Goal: Task Accomplishment & Management: Manage account settings

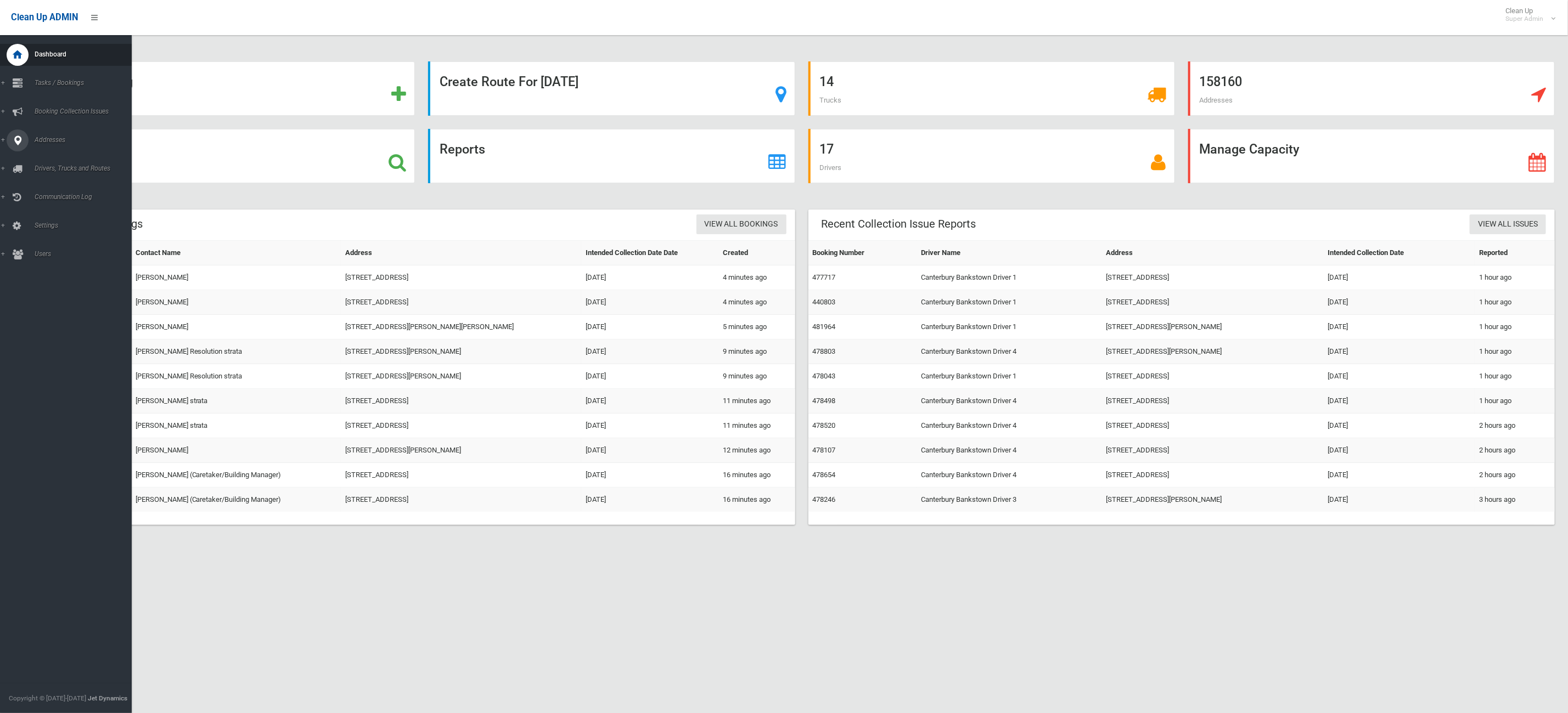
click at [42, 145] on link "Addresses" at bounding box center [72, 140] width 144 height 22
click at [45, 155] on span "All Addresses" at bounding box center [83, 159] width 104 height 8
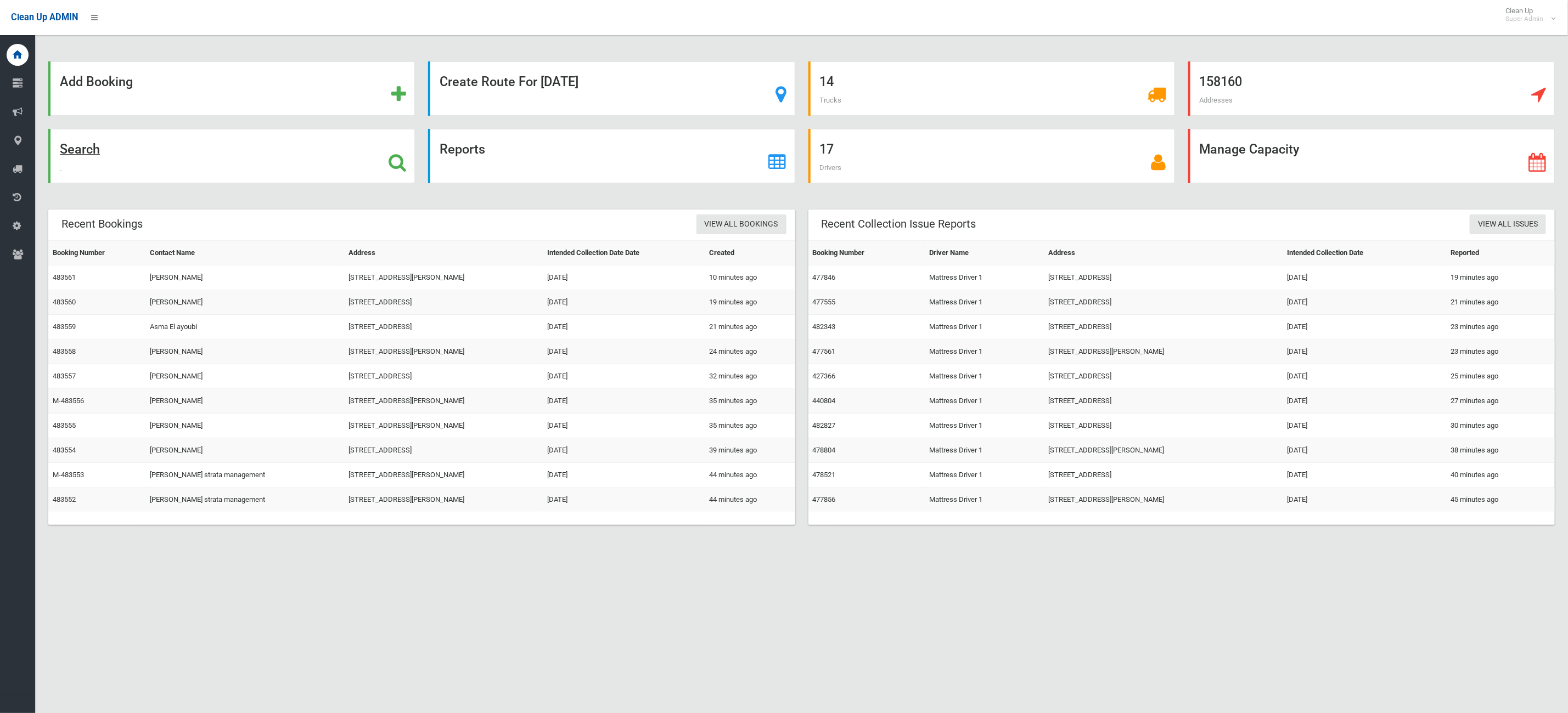
click at [356, 159] on div "Search" at bounding box center [231, 156] width 367 height 55
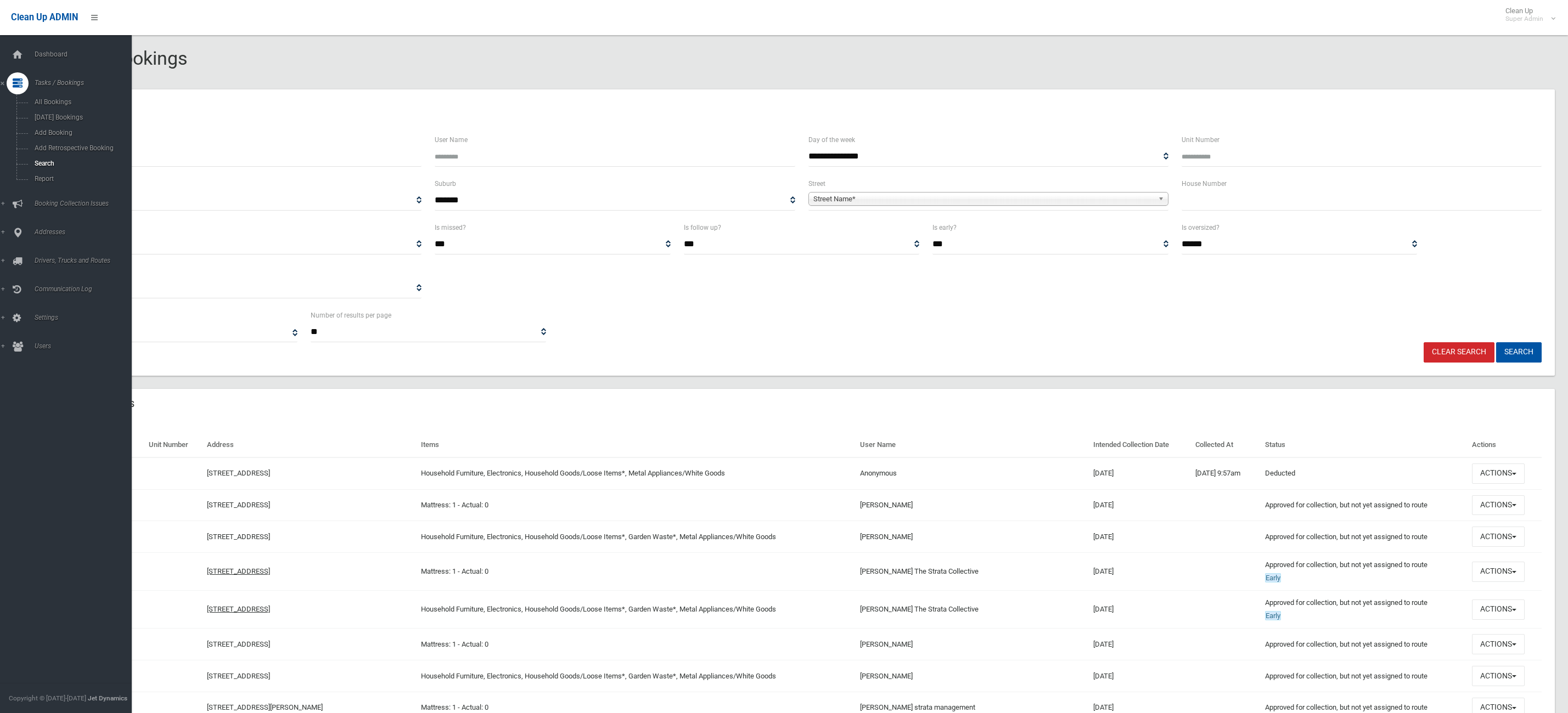
select select
click at [4, 239] on link "Addresses" at bounding box center [72, 232] width 144 height 22
click at [67, 153] on link "All Addresses" at bounding box center [72, 159] width 144 height 15
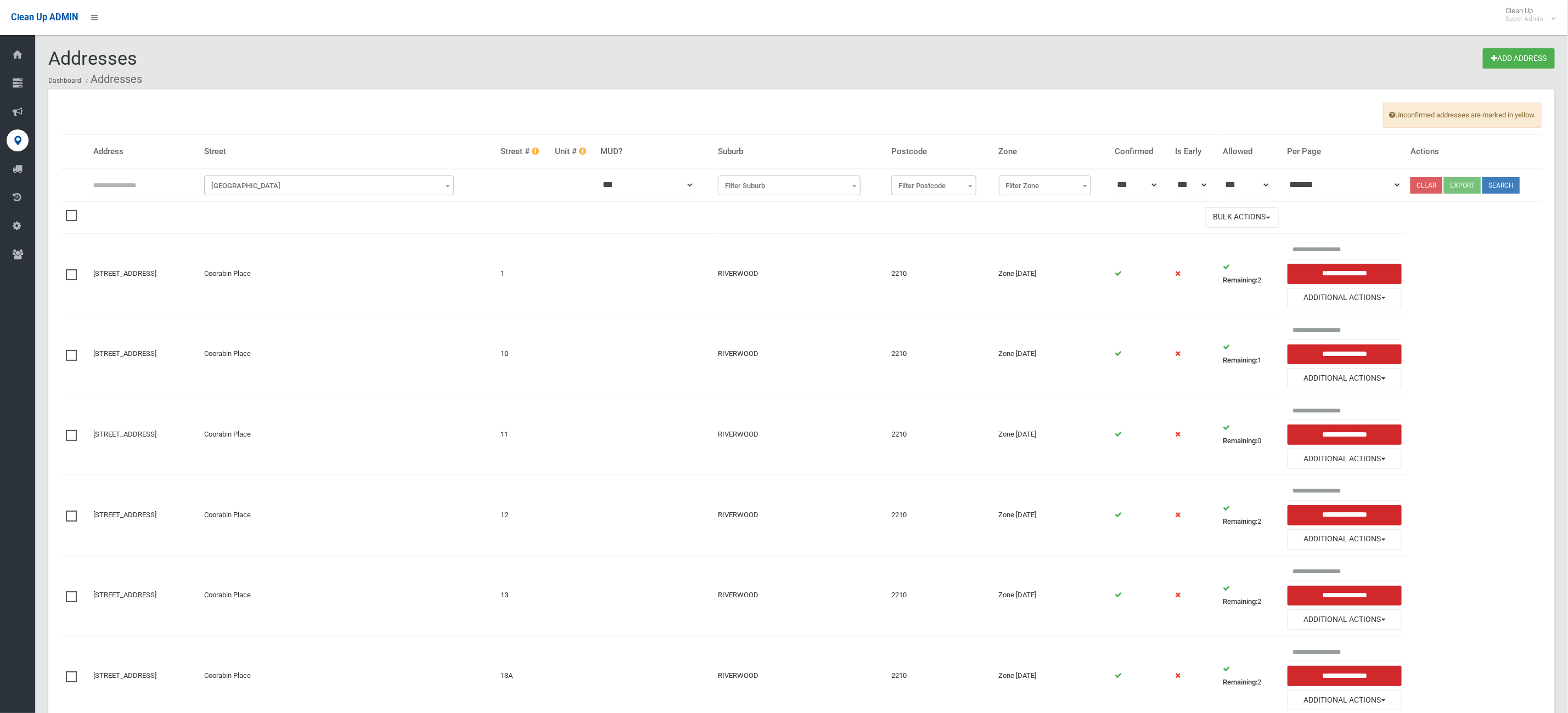
click at [195, 177] on input "text" at bounding box center [144, 185] width 102 height 20
type input "**"
click at [298, 177] on span "Filter Street" at bounding box center [329, 185] width 250 height 20
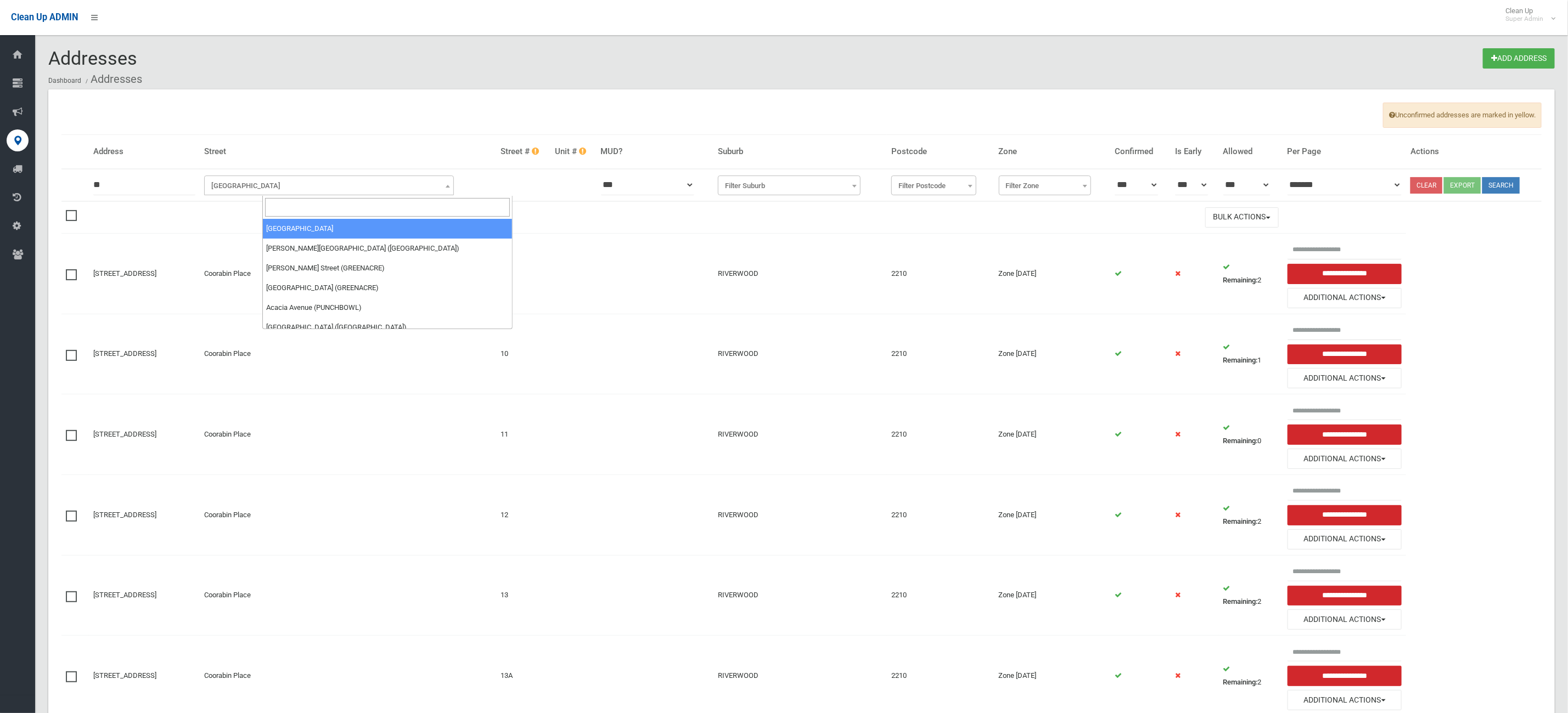
click at [321, 208] on input "search" at bounding box center [387, 207] width 245 height 19
type input "******"
select select "****"
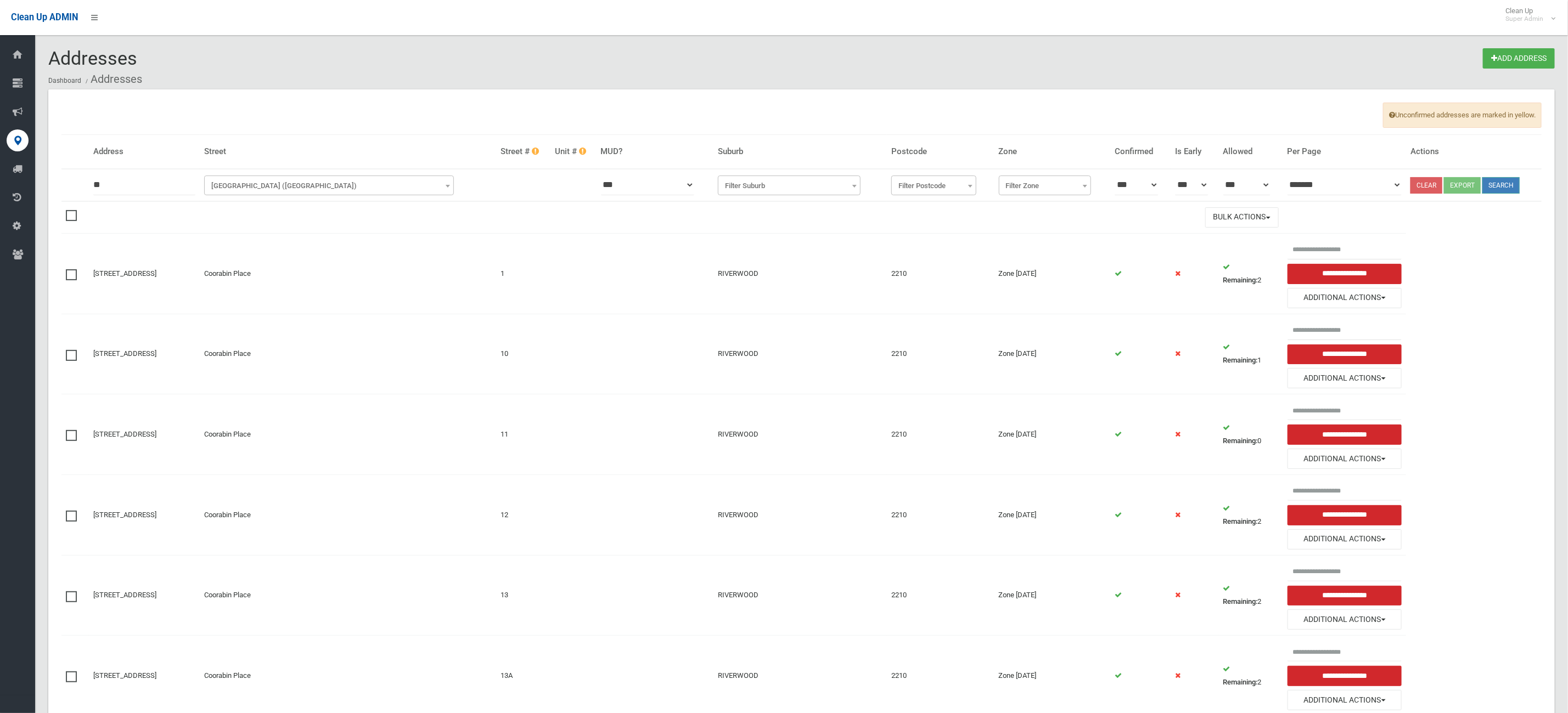
click at [1514, 190] on button "Search" at bounding box center [1500, 186] width 37 height 17
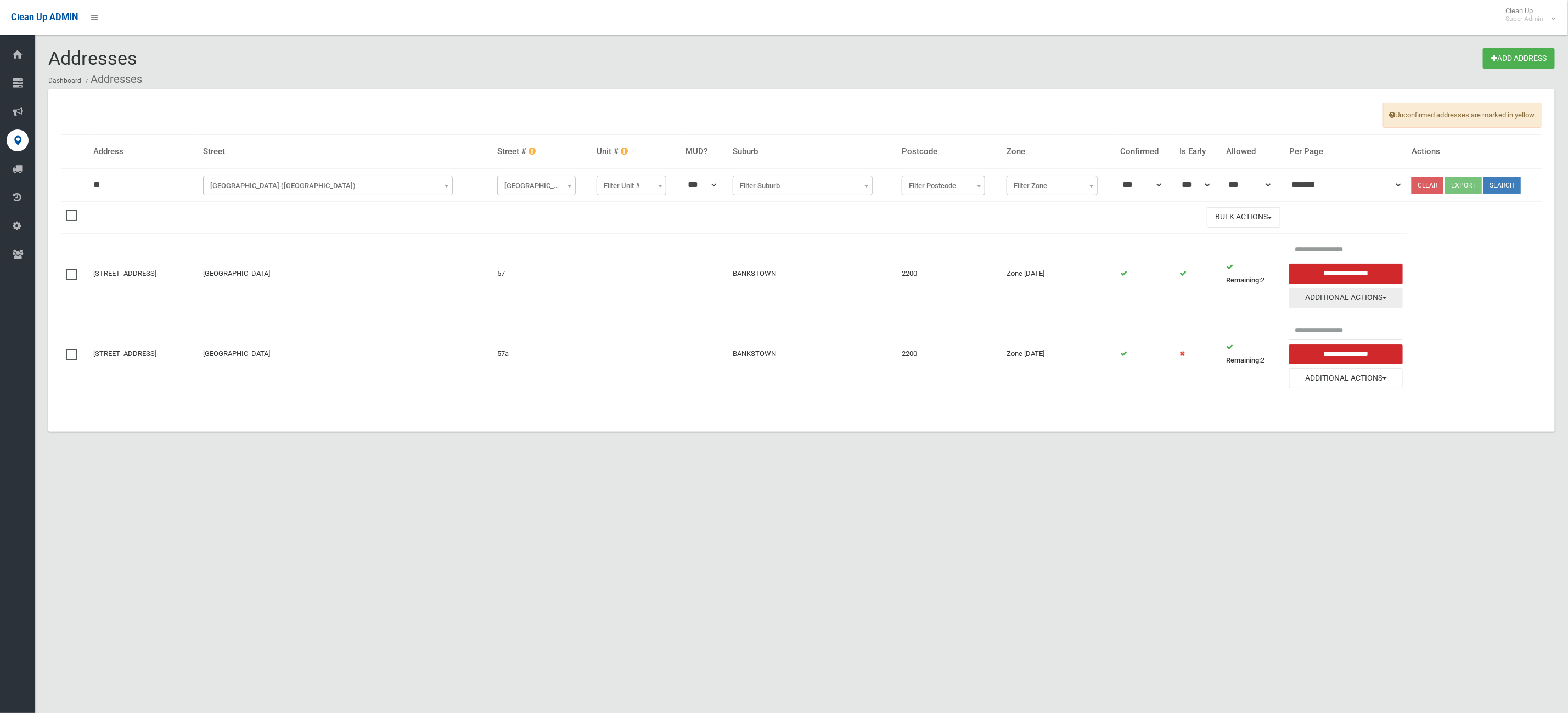
click at [1330, 297] on button "Additional Actions" at bounding box center [1346, 298] width 114 height 20
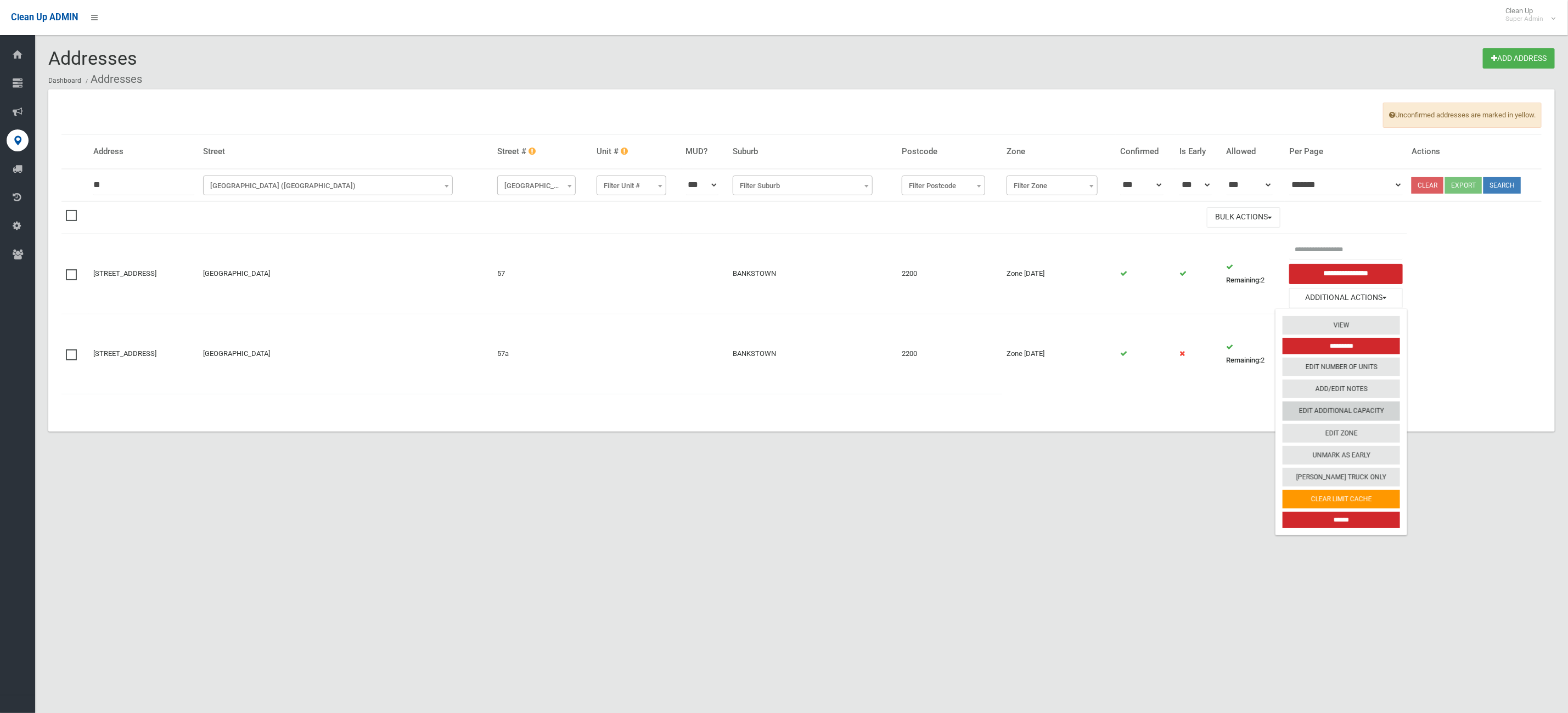
click at [1352, 420] on link "Edit Additional Capacity" at bounding box center [1341, 410] width 118 height 19
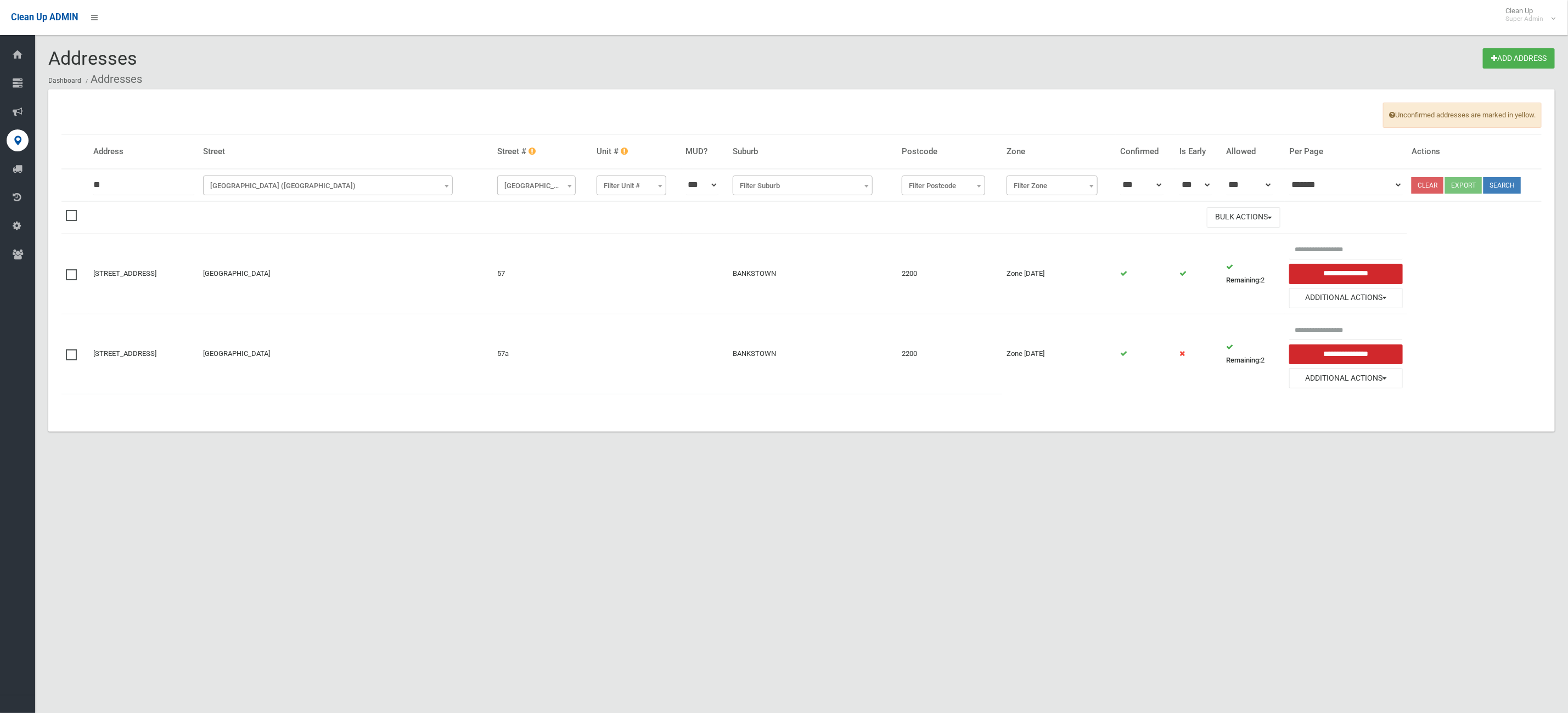
click at [134, 184] on input "**" at bounding box center [143, 185] width 101 height 20
click at [1352, 382] on button "Additional Actions" at bounding box center [1346, 378] width 114 height 20
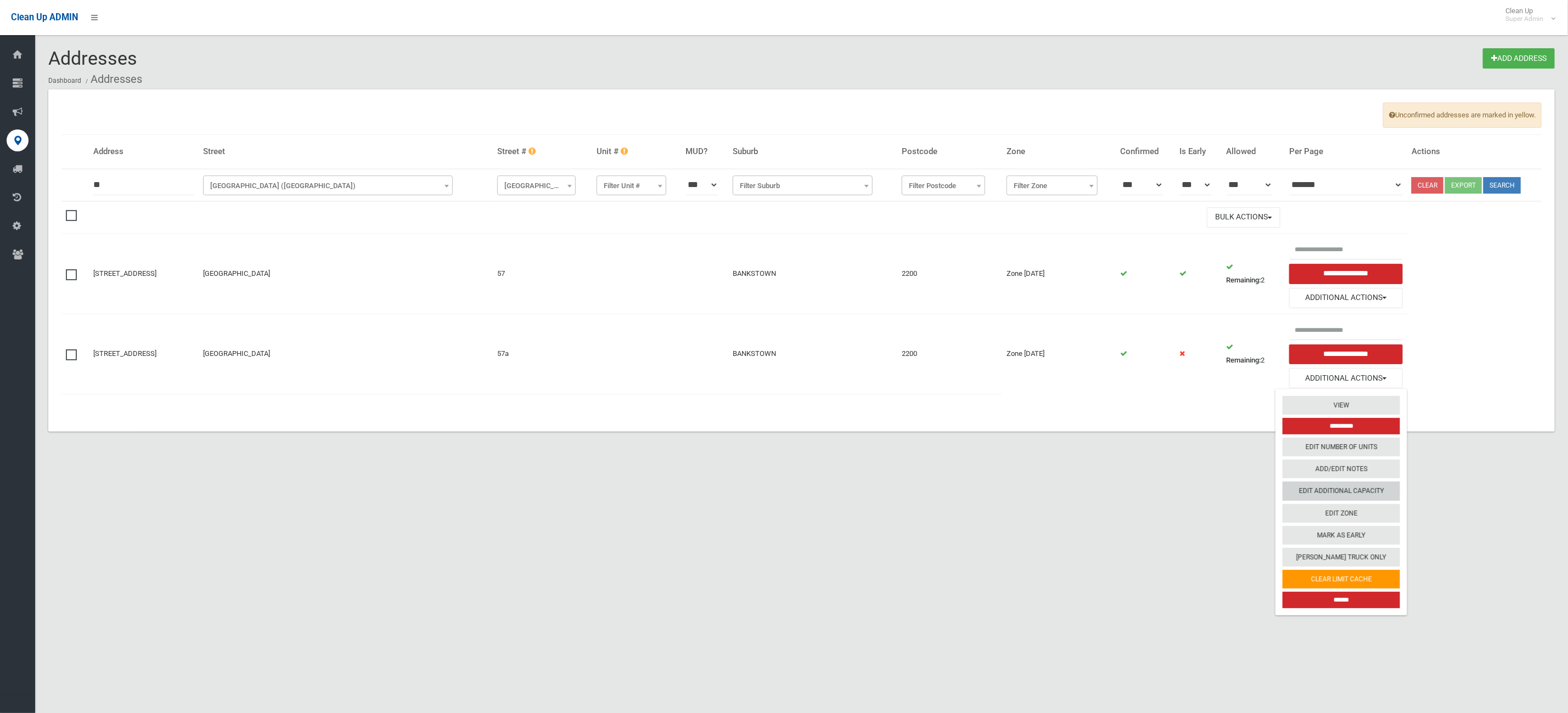
click at [1361, 501] on link "Edit Additional Capacity" at bounding box center [1341, 492] width 118 height 19
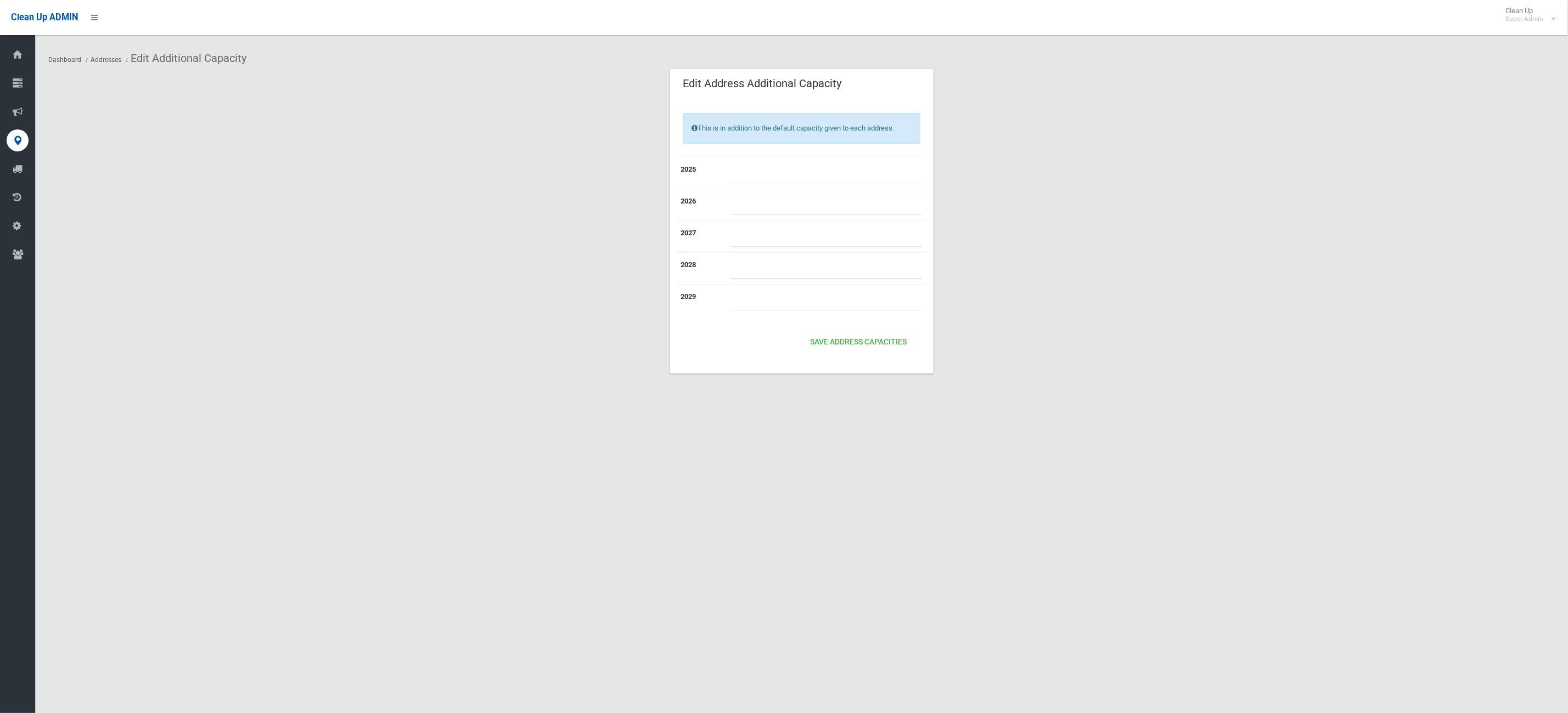
click at [832, 167] on input "number" at bounding box center [827, 173] width 191 height 20
type input "*"
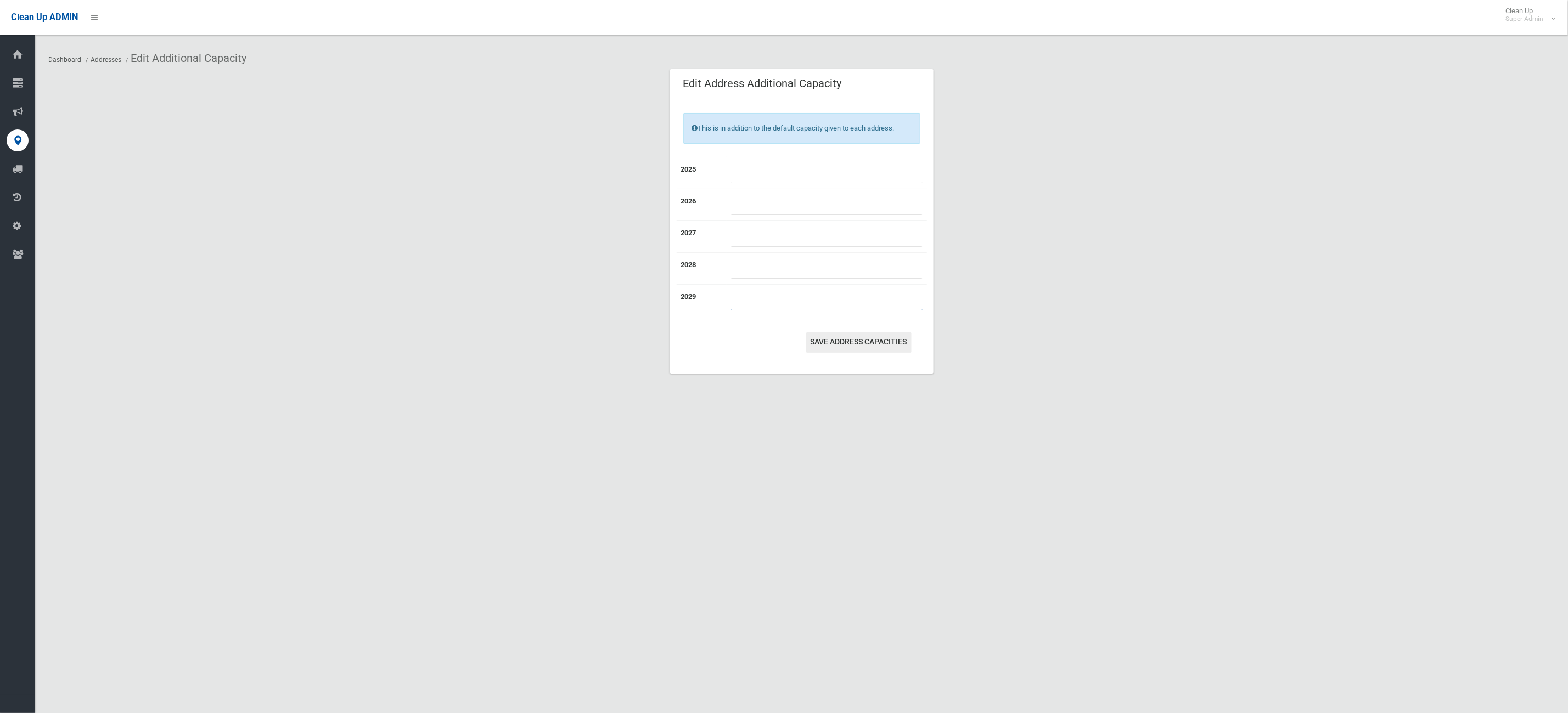
type input "*"
click at [883, 336] on button "Save Address capacities" at bounding box center [858, 342] width 105 height 20
click at [839, 183] on input "number" at bounding box center [827, 173] width 191 height 20
type input "*"
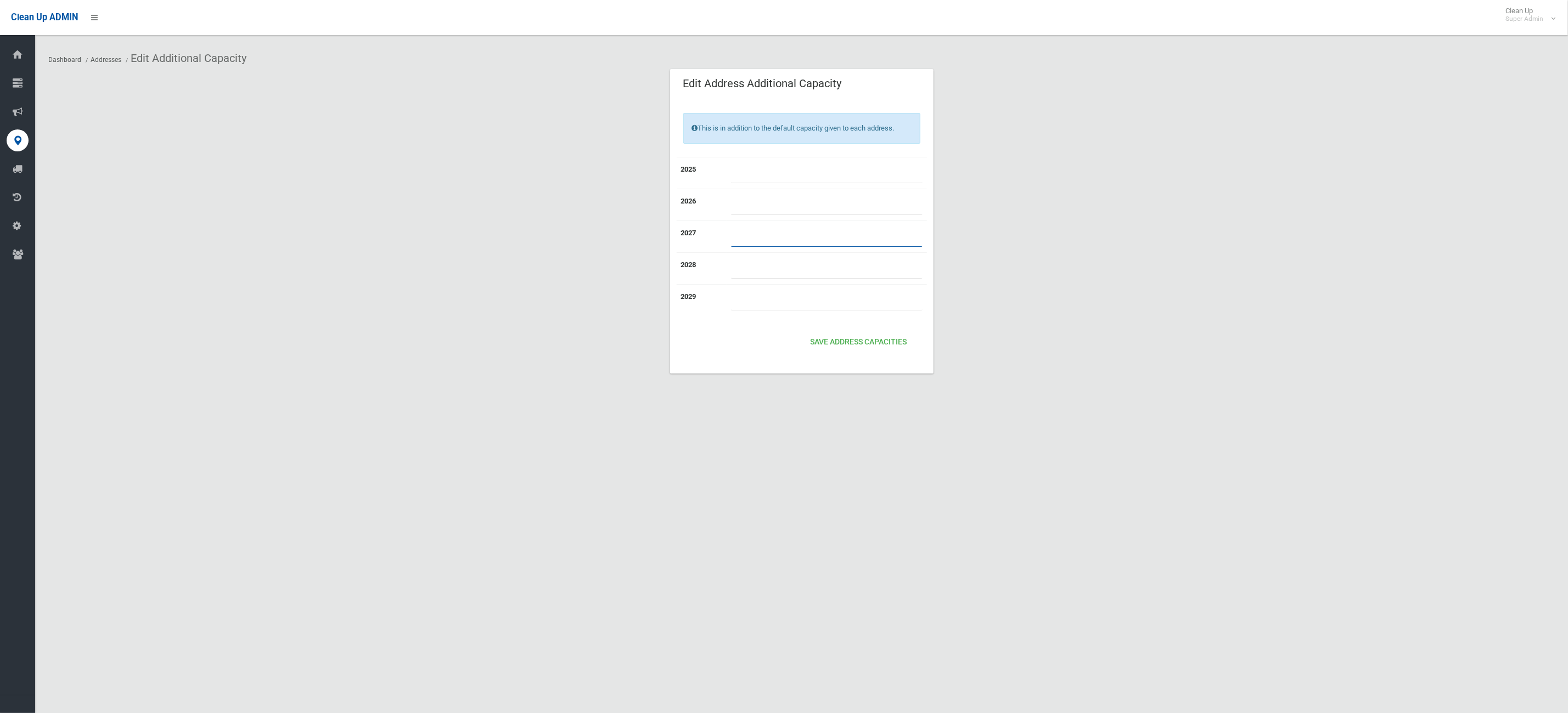
type input "*"
click at [819, 344] on button "Save Address capacities" at bounding box center [858, 342] width 105 height 20
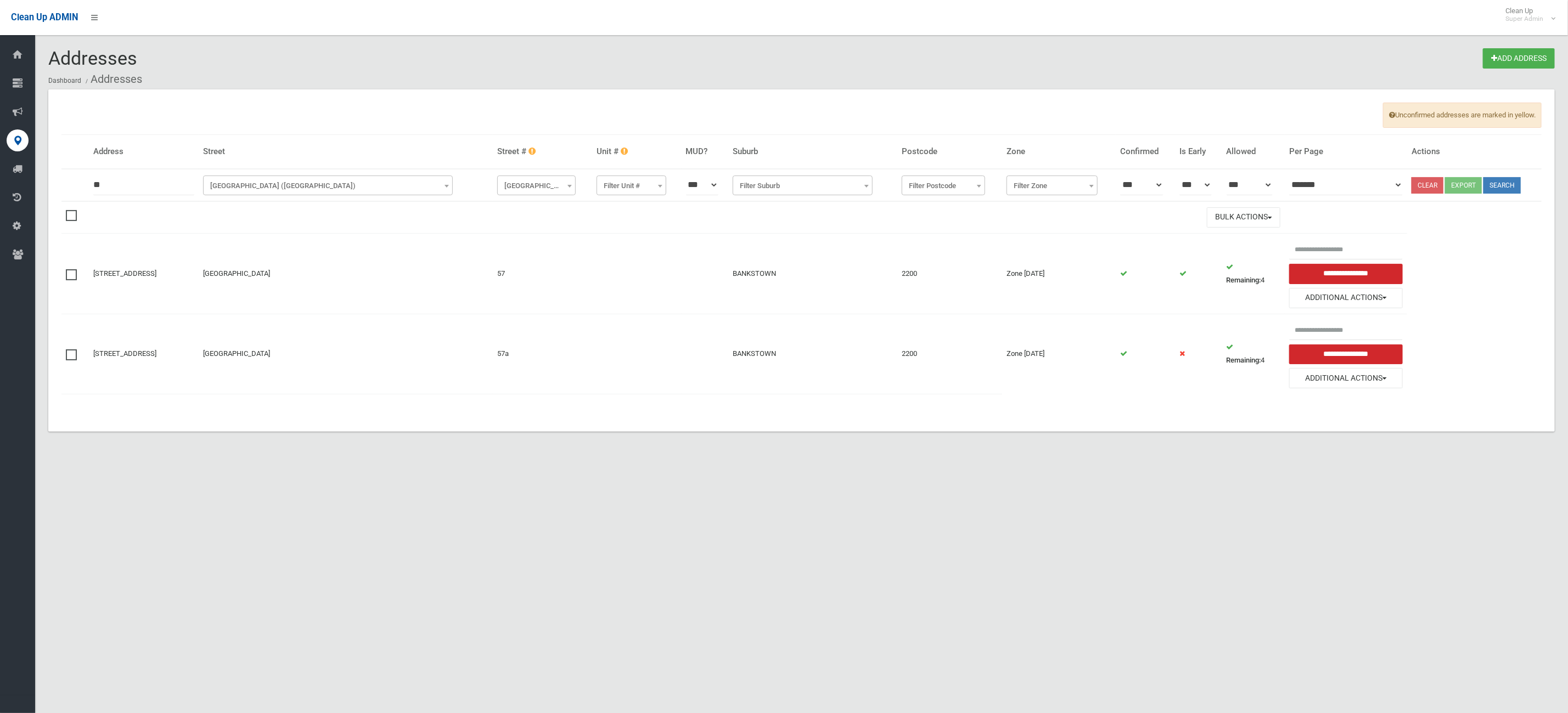
click at [1235, 438] on section "Addresses Add Address Dashboard Addresses Unconfirmed addresses are marked in y…" at bounding box center [801, 253] width 1533 height 410
click at [1236, 449] on section "Addresses Add Address Dashboard Addresses Unconfirmed addresses are marked in y…" at bounding box center [801, 253] width 1533 height 410
drag, startPoint x: 1182, startPoint y: 253, endPoint x: 1191, endPoint y: 432, distance: 179.2
click at [1191, 418] on div "Unconfirmed addresses are marked in yellow. [GEOGRAPHIC_DATA] Unit # MUD? Subur…" at bounding box center [801, 260] width 1507 height 342
click at [1197, 537] on div "Addresses Add Address Dashboard Addresses Unconfirmed addresses are marked in y…" at bounding box center [784, 369] width 1568 height 713
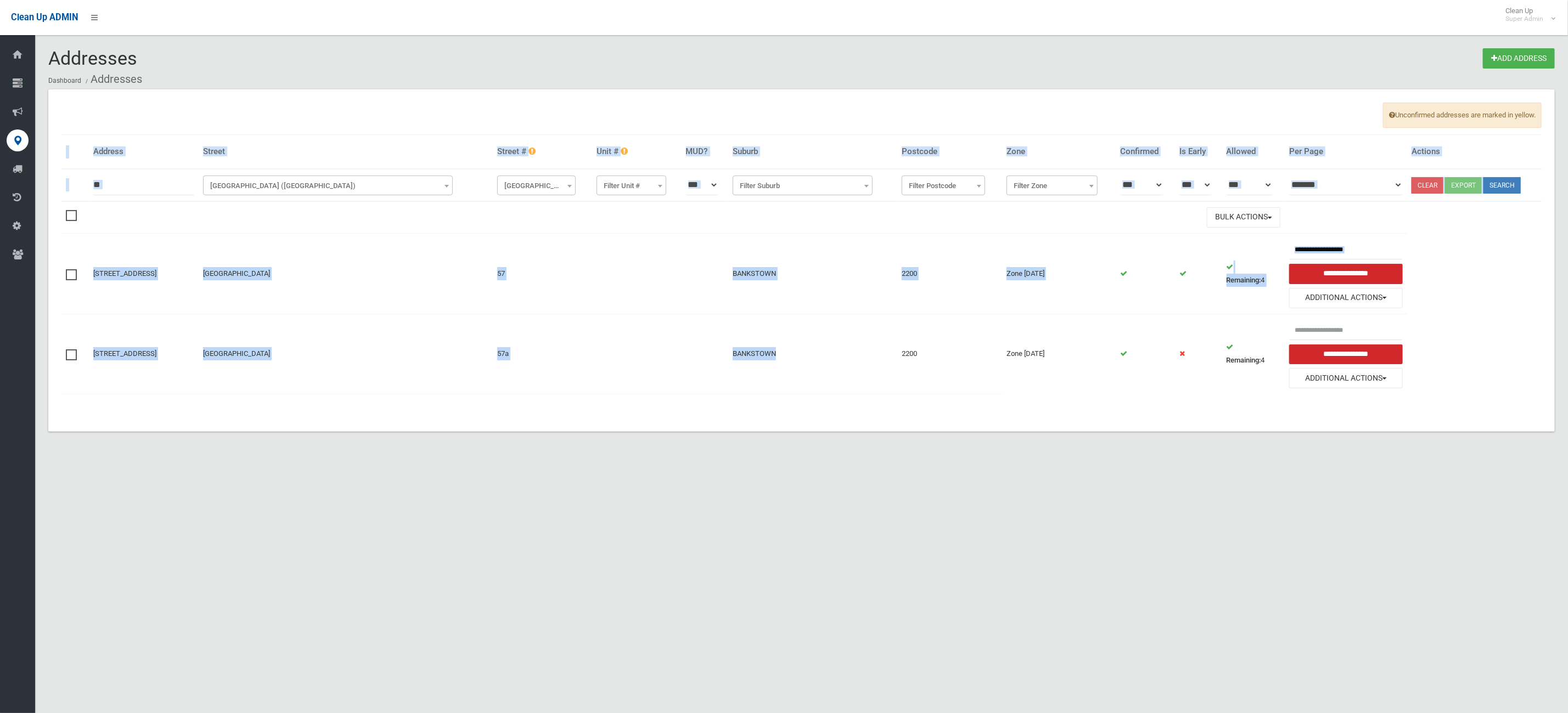
drag, startPoint x: 1116, startPoint y: 449, endPoint x: 874, endPoint y: 381, distance: 251.4
click at [868, 375] on div "Addresses Add Address Dashboard Addresses Unconfirmed addresses are marked in y…" at bounding box center [784, 369] width 1568 height 713
click at [1016, 441] on section "Addresses Add Address Dashboard Addresses Unconfirmed addresses are marked in y…" at bounding box center [801, 253] width 1533 height 410
